Goal: Information Seeking & Learning: Learn about a topic

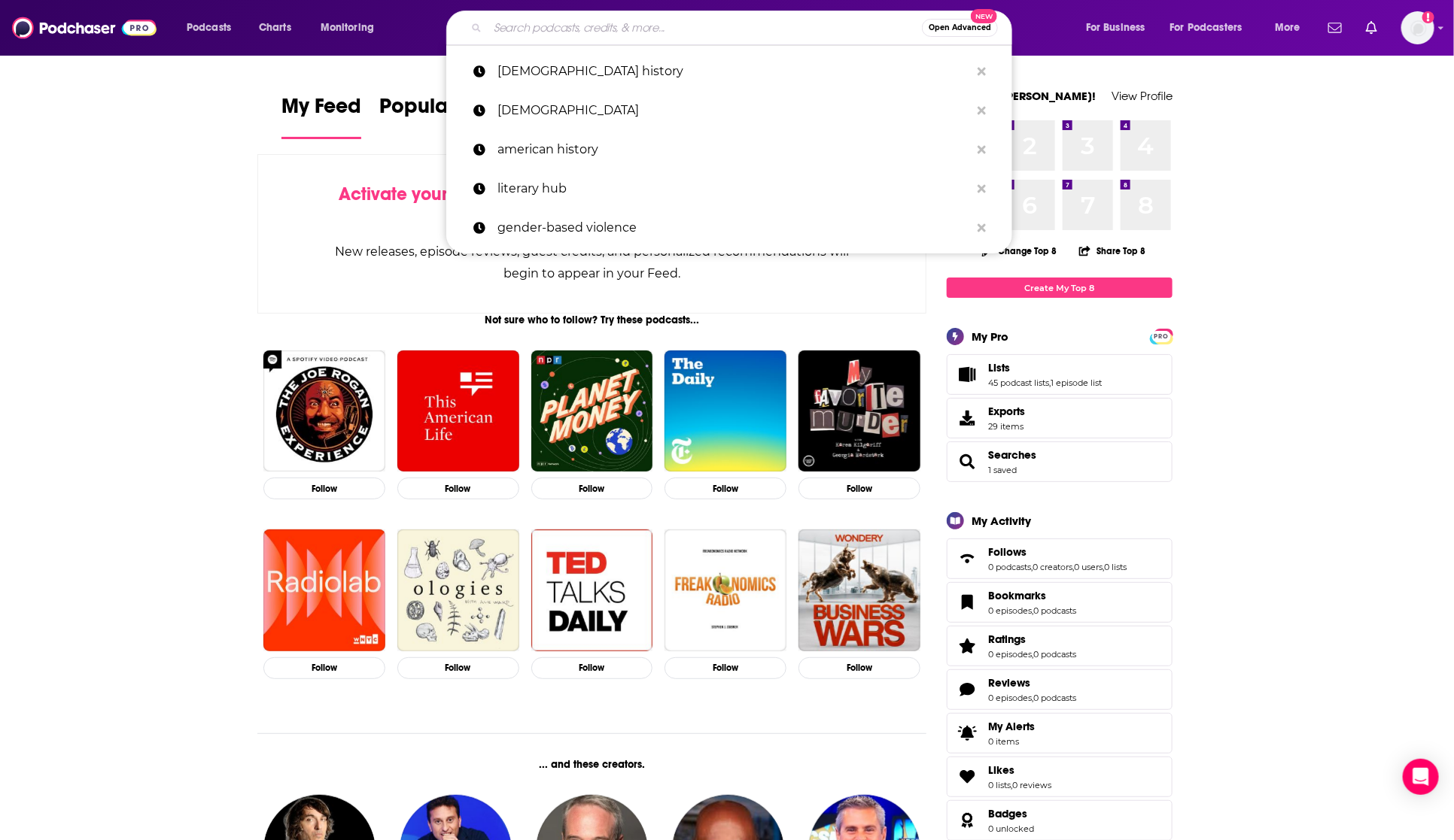
click at [626, 32] on input "Search podcasts, credits, & more..." at bounding box center [704, 28] width 434 height 24
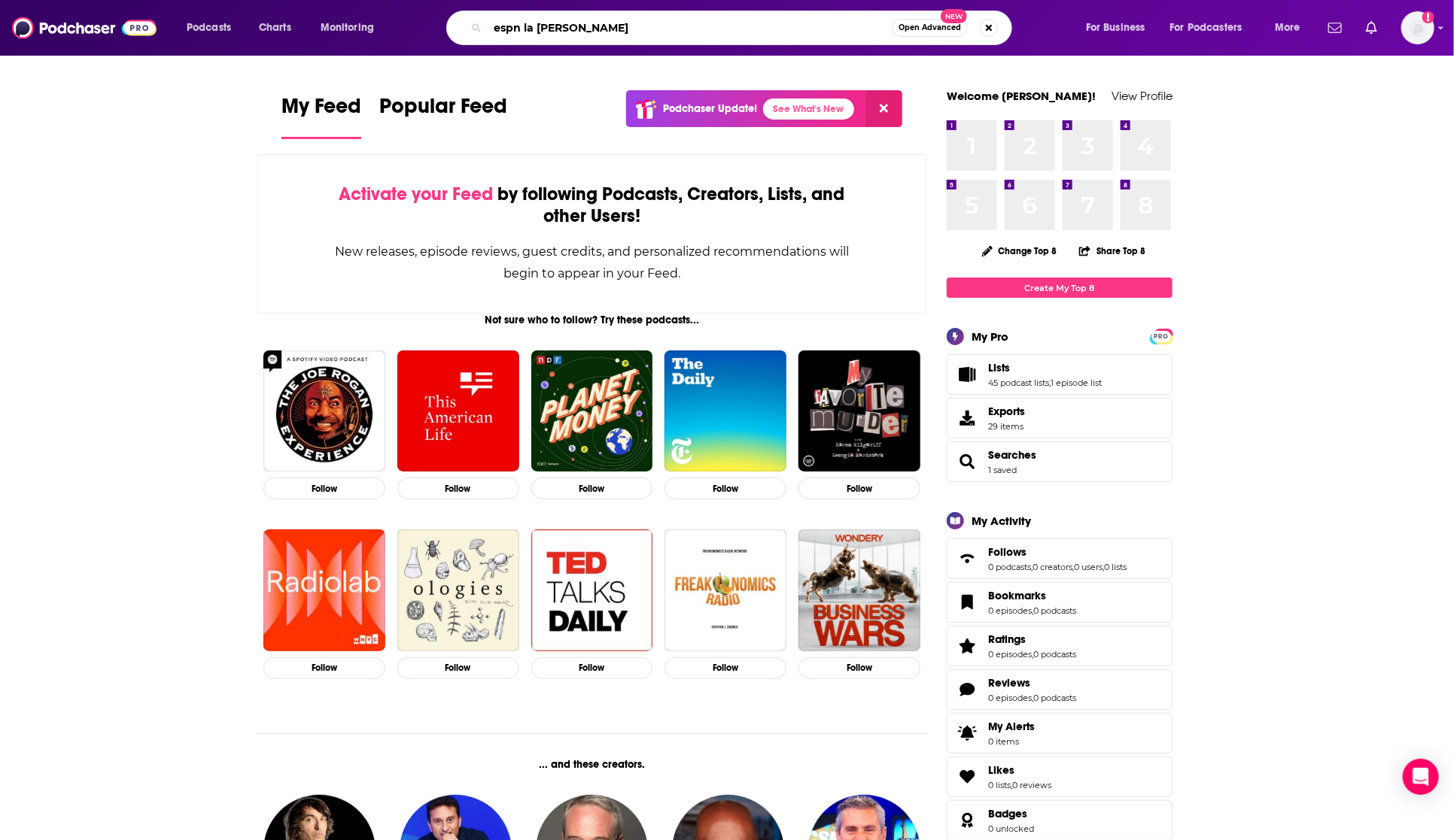
type input "espn la [PERSON_NAME]"
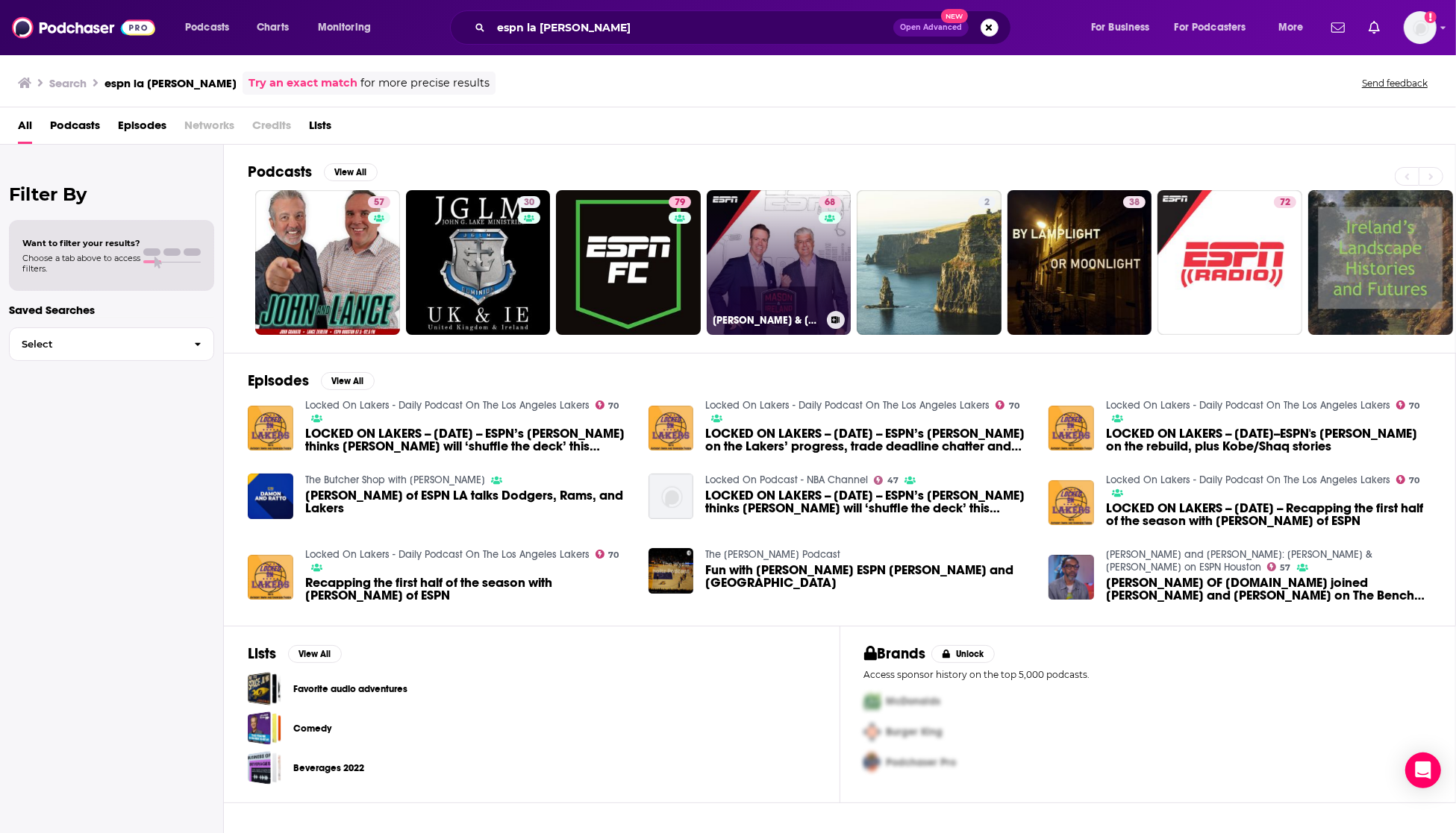
click at [721, 229] on link "68 [PERSON_NAME] & Ireland" at bounding box center [779, 262] width 145 height 145
